Goal: Information Seeking & Learning: Find specific fact

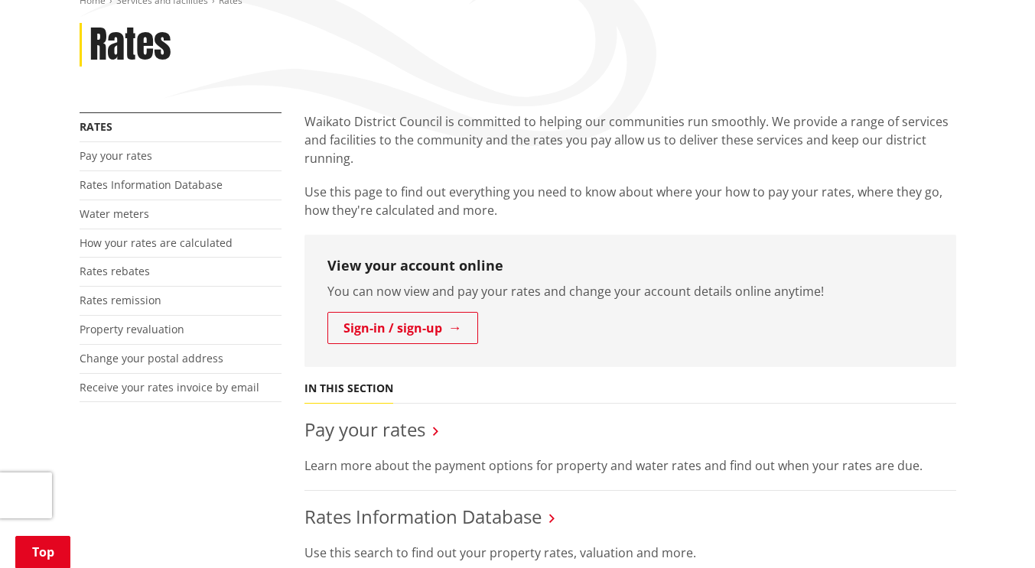
scroll to position [306, 0]
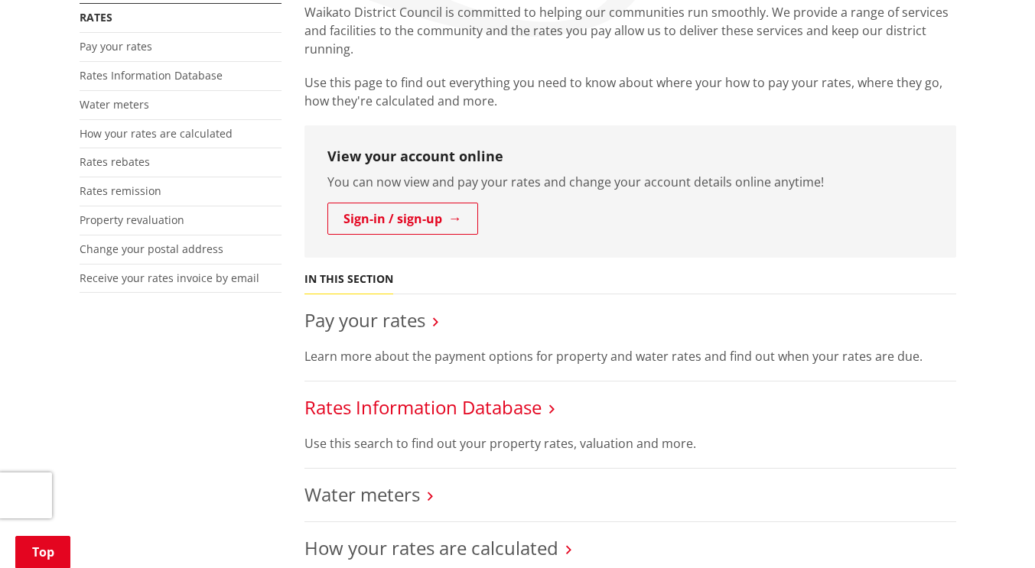
click at [460, 409] on link "Rates Information Database" at bounding box center [422, 407] width 237 height 25
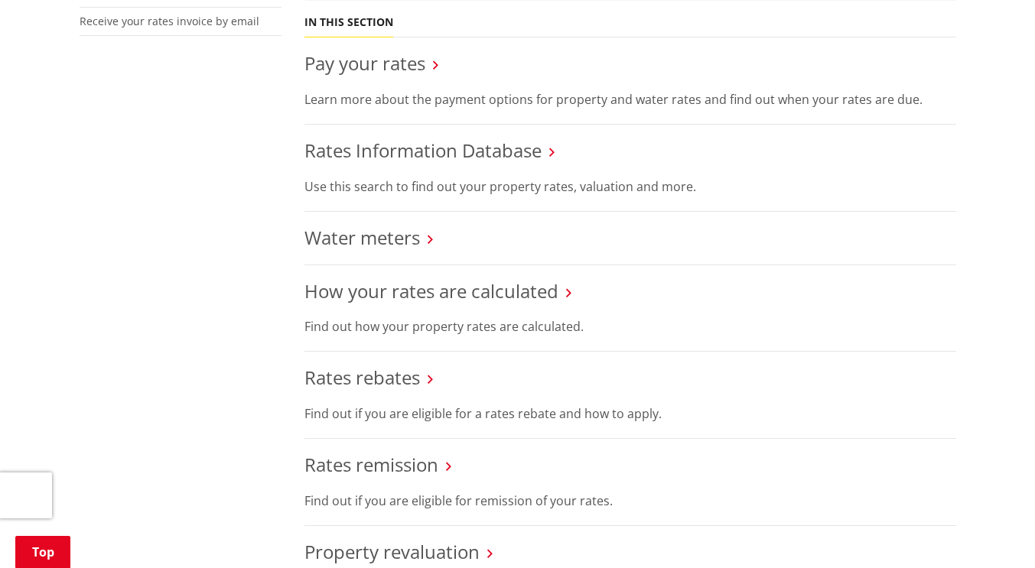
scroll to position [564, 0]
click at [382, 64] on link "Pay your rates" at bounding box center [364, 61] width 121 height 25
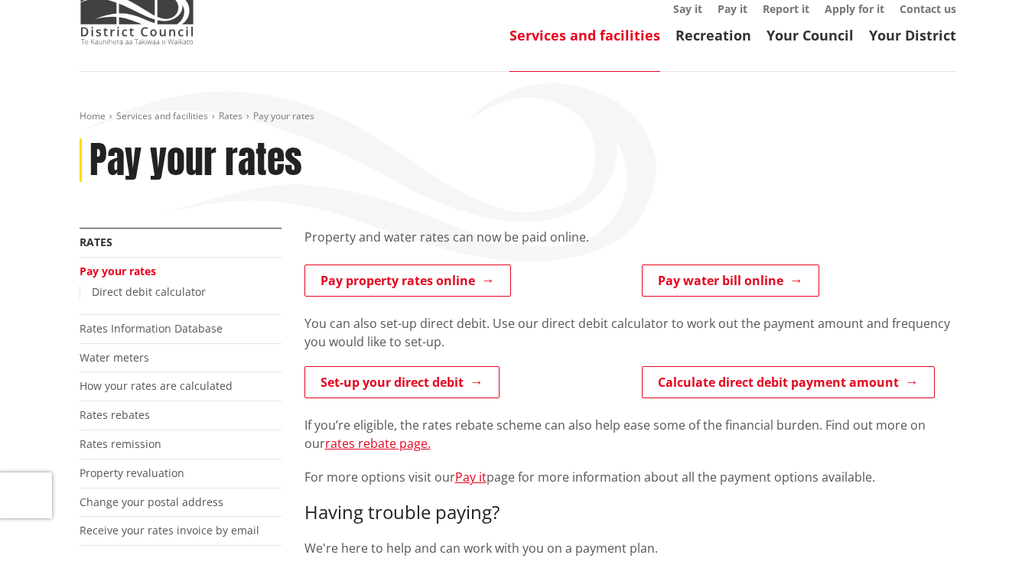
scroll to position [153, 0]
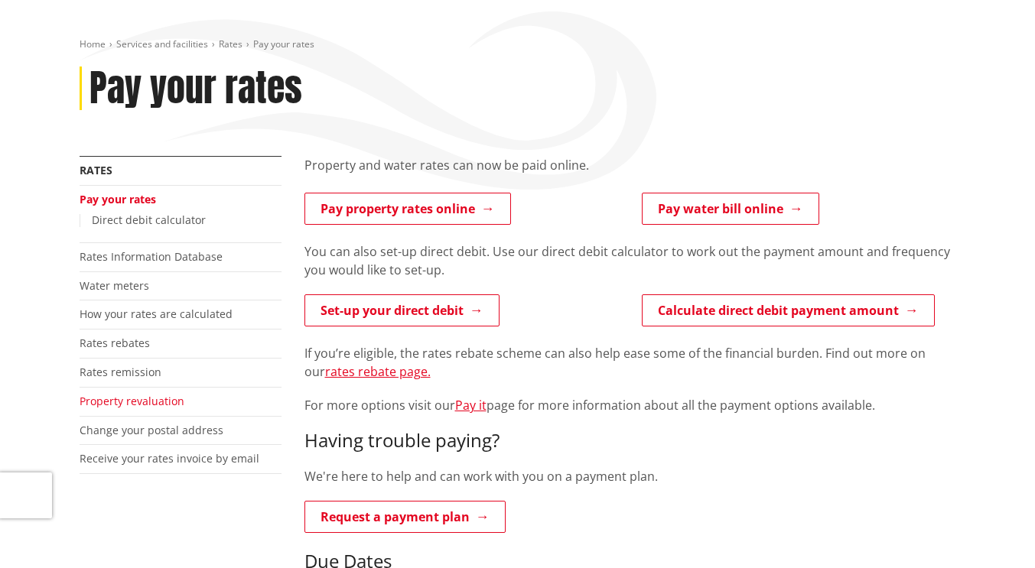
click at [134, 402] on link "Property revaluation" at bounding box center [132, 401] width 105 height 15
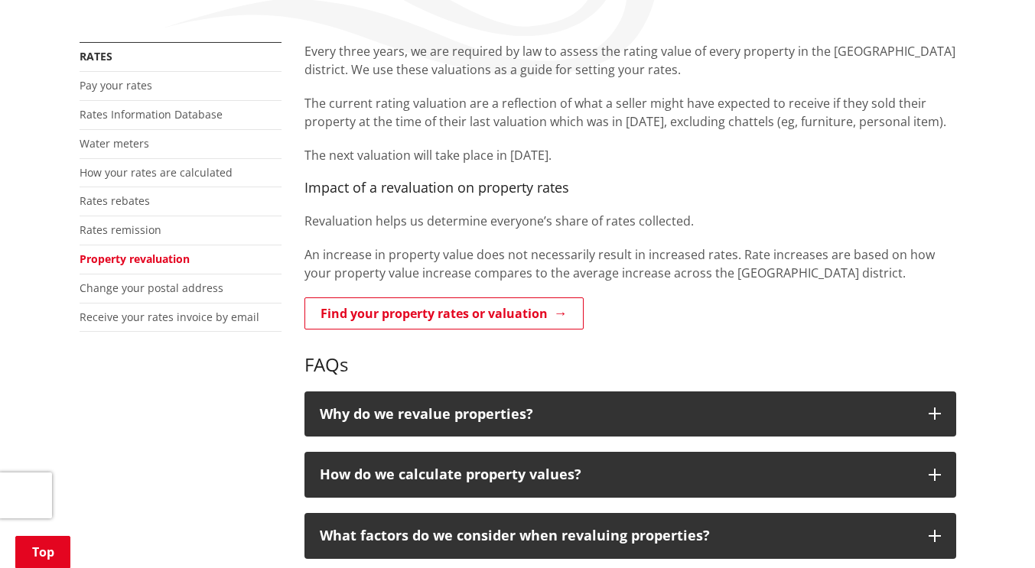
scroll to position [306, 0]
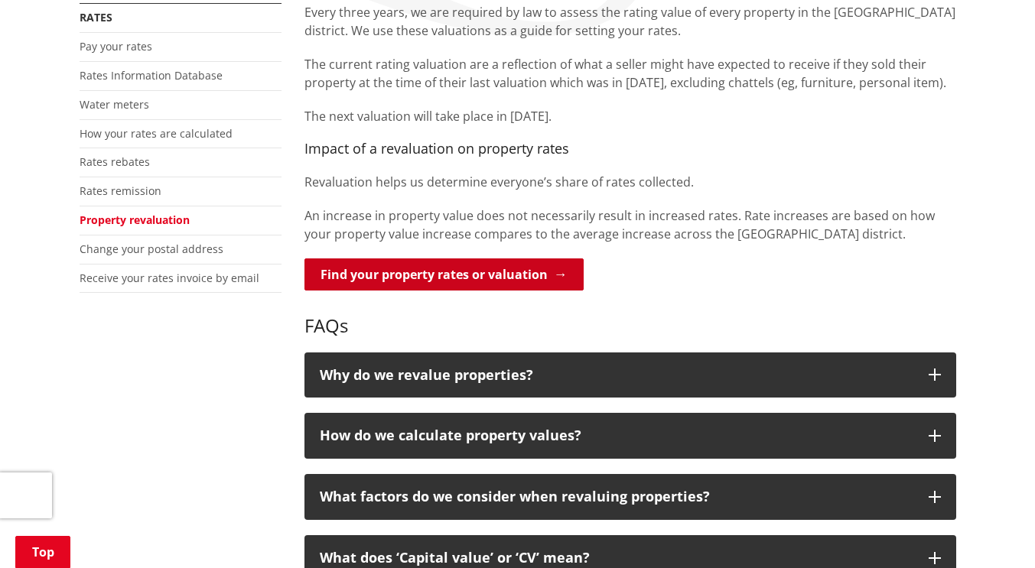
click at [486, 277] on link "Find your property rates or valuation" at bounding box center [443, 274] width 279 height 32
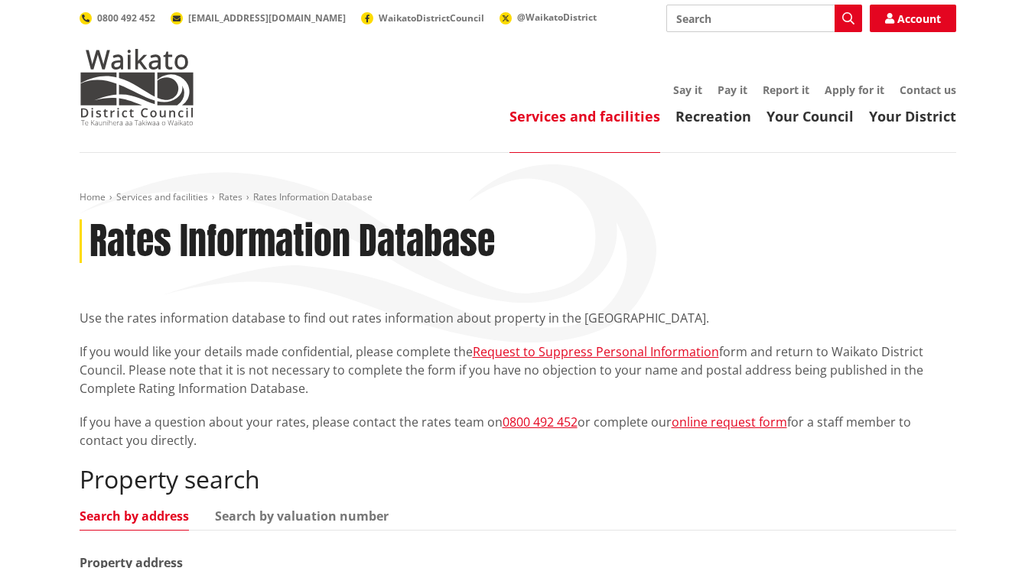
scroll to position [306, 0]
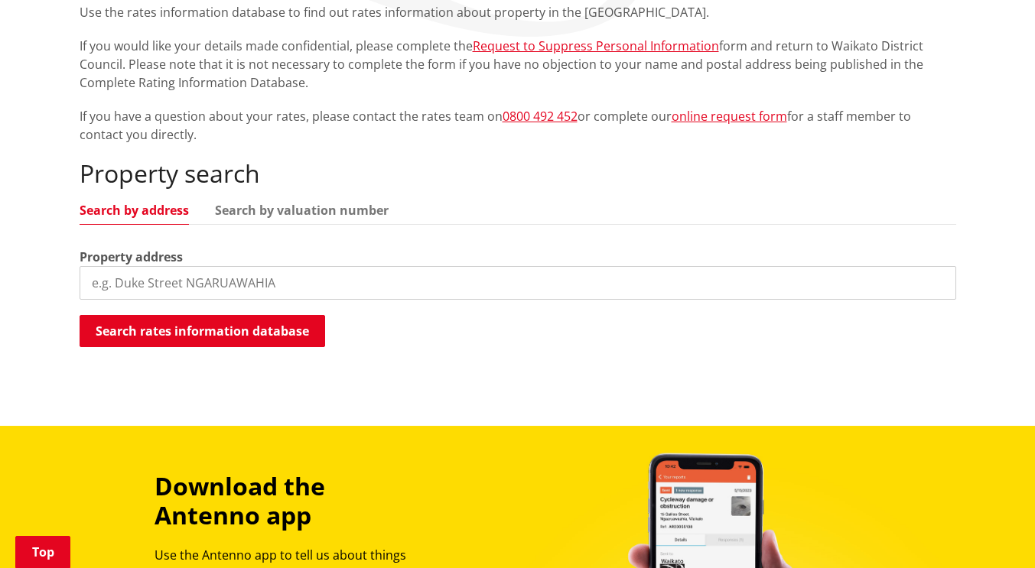
click at [199, 270] on input "search" at bounding box center [518, 283] width 876 height 34
click at [243, 287] on input "[STREET_ADDRESS]" at bounding box center [518, 283] width 876 height 34
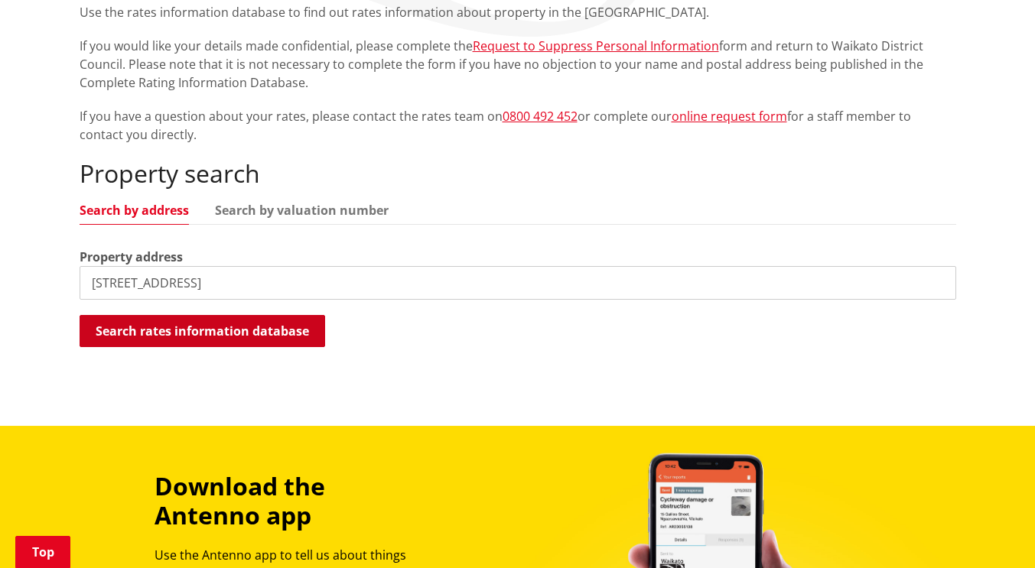
type input "[STREET_ADDRESS]"
click at [189, 330] on button "Search rates information database" at bounding box center [202, 331] width 245 height 32
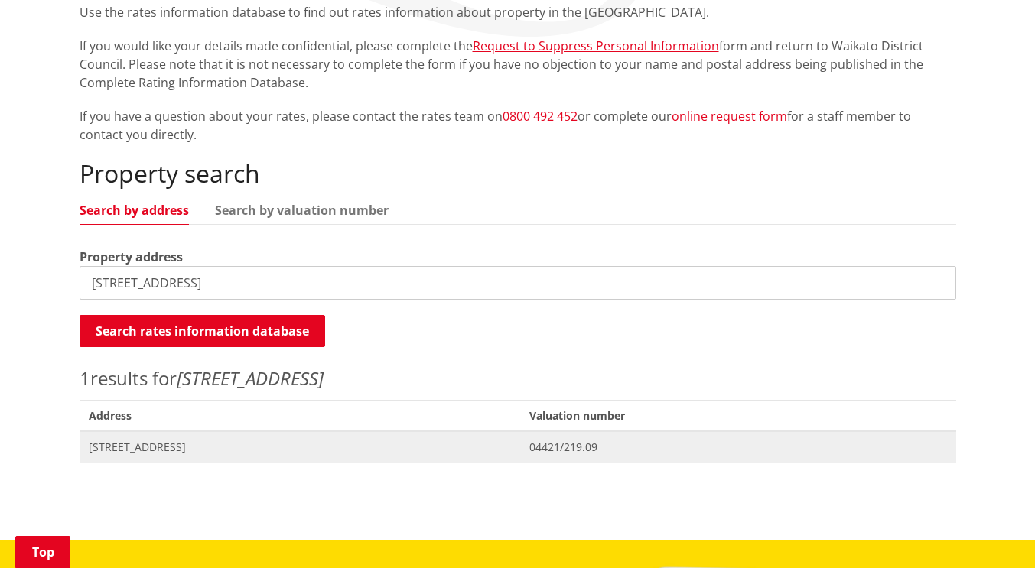
click at [278, 448] on span "[STREET_ADDRESS]" at bounding box center [300, 447] width 423 height 15
